Goal: Check status: Check status

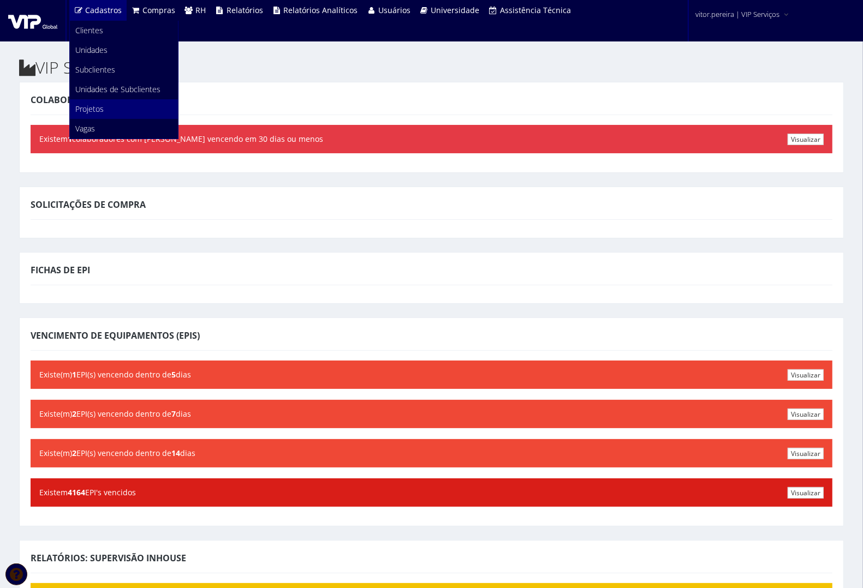
click at [93, 104] on span "Projetos" at bounding box center [89, 109] width 28 height 10
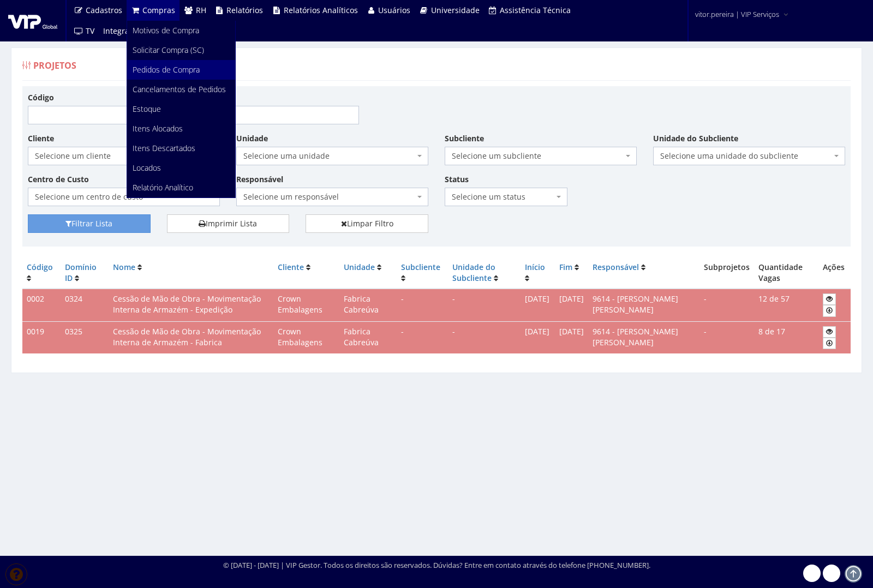
click at [164, 64] on span "Pedidos de Compra" at bounding box center [166, 69] width 67 height 10
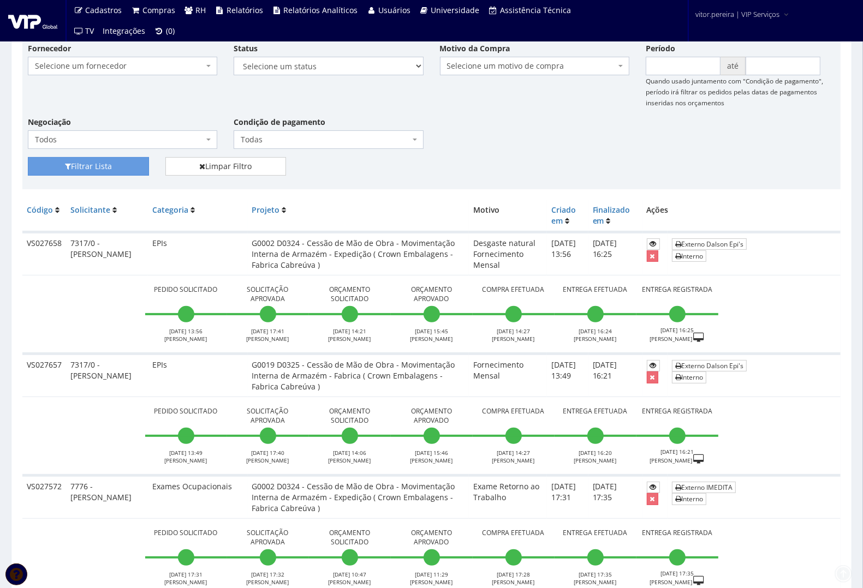
scroll to position [205, 0]
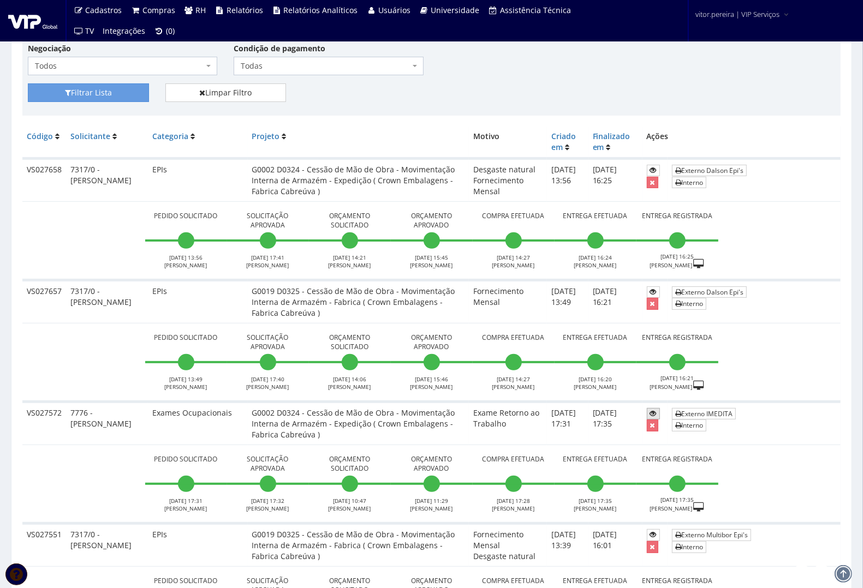
click at [650, 415] on icon at bounding box center [653, 414] width 7 height 8
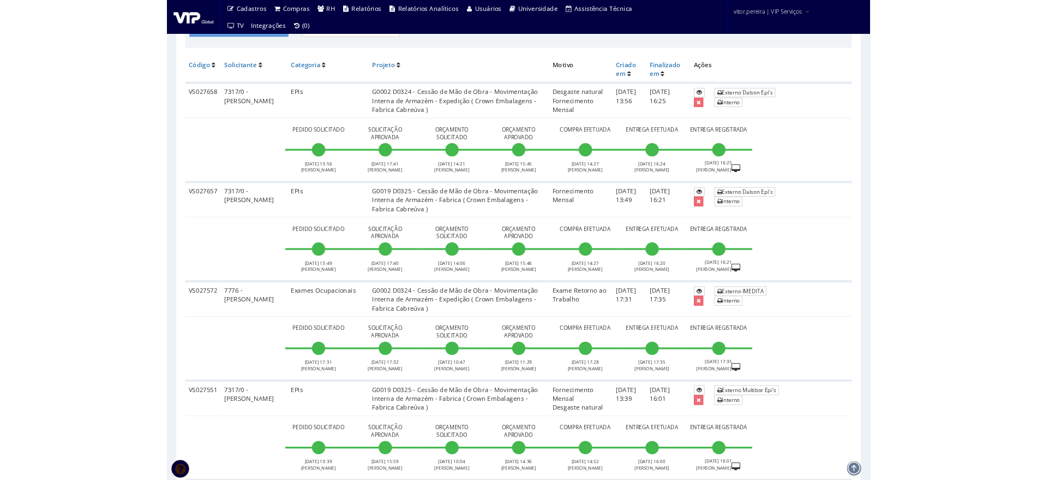
scroll to position [0, 0]
